Goal: Purchase product/service

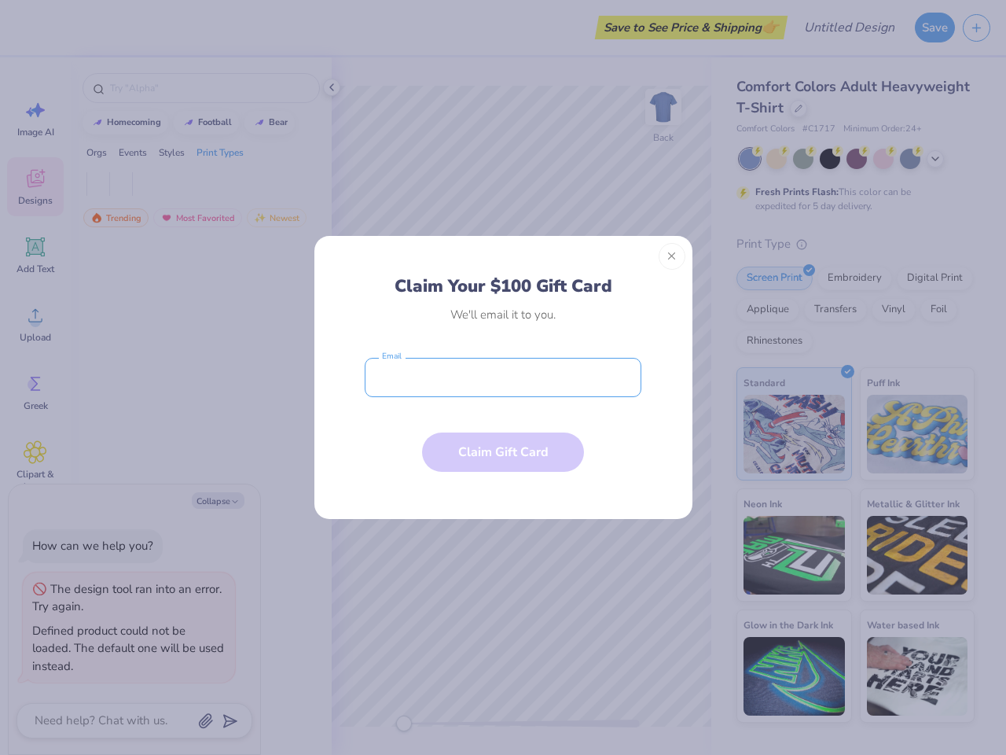
type textarea "x"
click at [503, 377] on input "email" at bounding box center [503, 377] width 277 height 39
click at [672, 256] on button "Close" at bounding box center [672, 256] width 27 height 27
